Goal: Check status: Check status

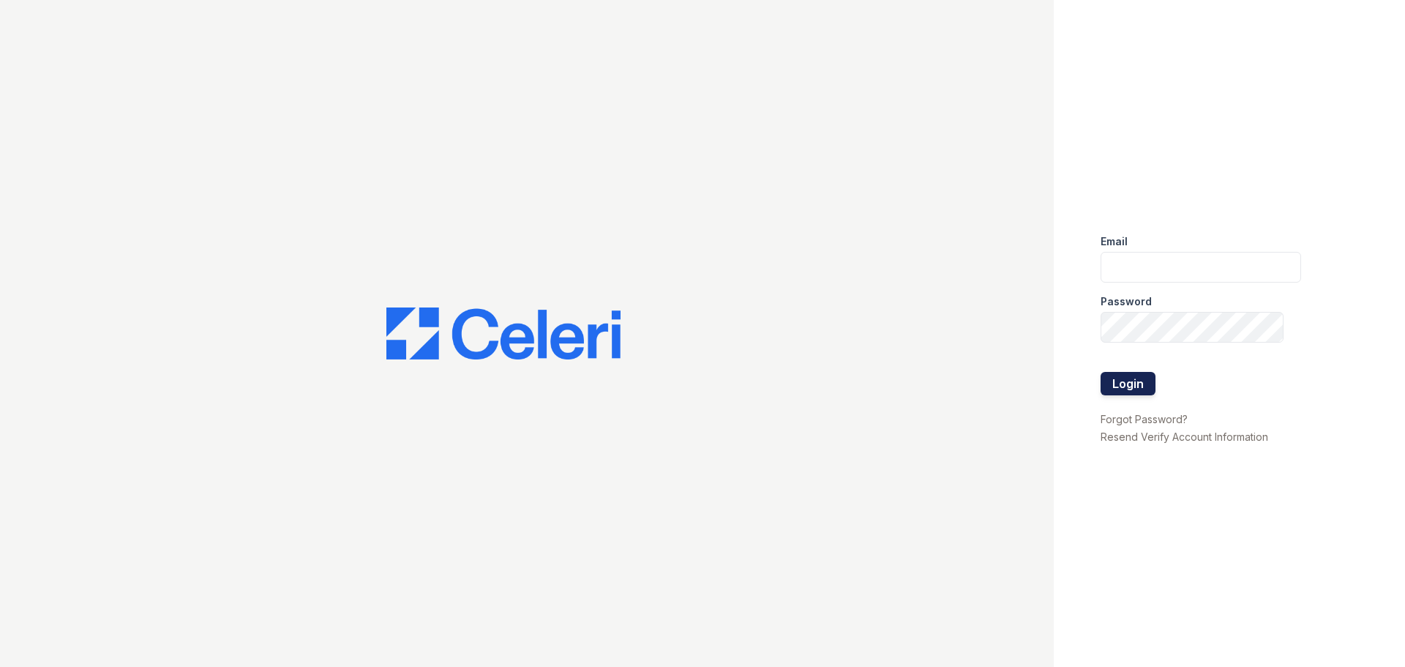
type input "[EMAIL_ADDRESS][DOMAIN_NAME]"
click at [1117, 388] on button "Login" at bounding box center [1128, 383] width 55 height 23
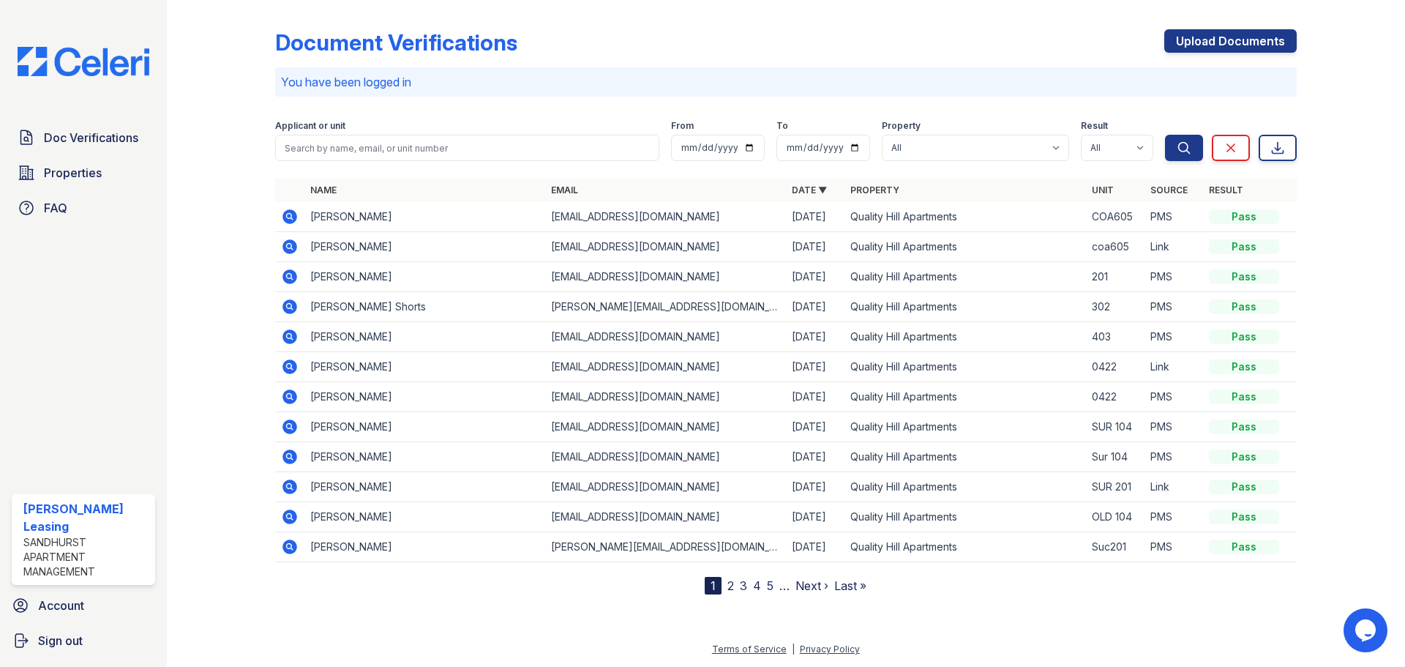
click at [283, 248] on icon at bounding box center [290, 246] width 15 height 15
